Goal: Information Seeking & Learning: Learn about a topic

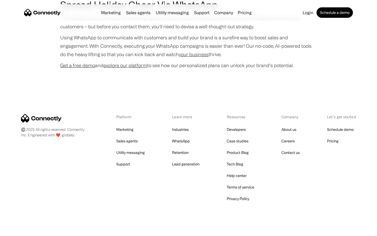
scroll to position [1077, 0]
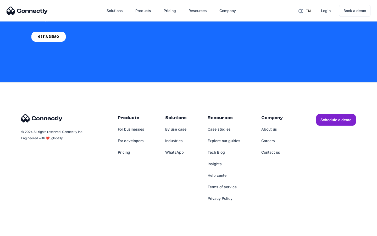
scroll to position [2160, 0]
